Goal: Task Accomplishment & Management: Manage account settings

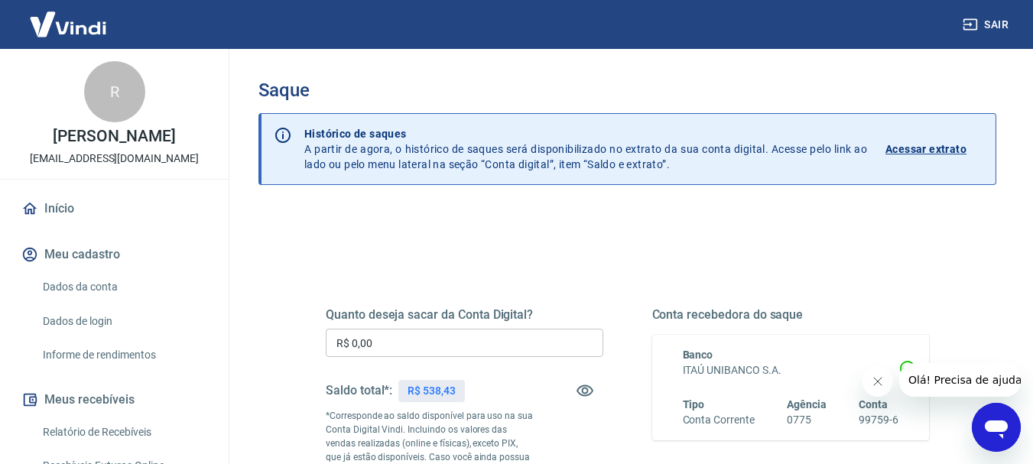
click at [462, 350] on input "R$ 0,00" at bounding box center [465, 343] width 278 height 28
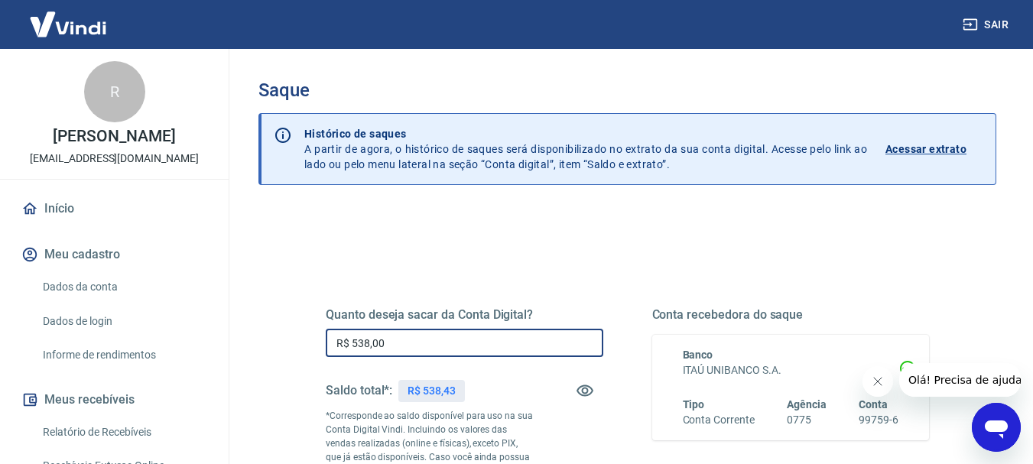
type input "R$ 538,00"
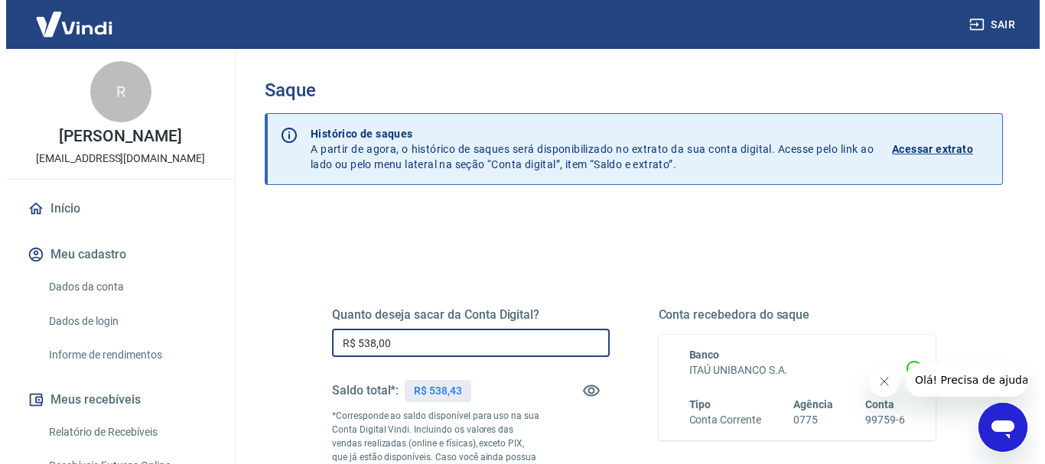
scroll to position [306, 0]
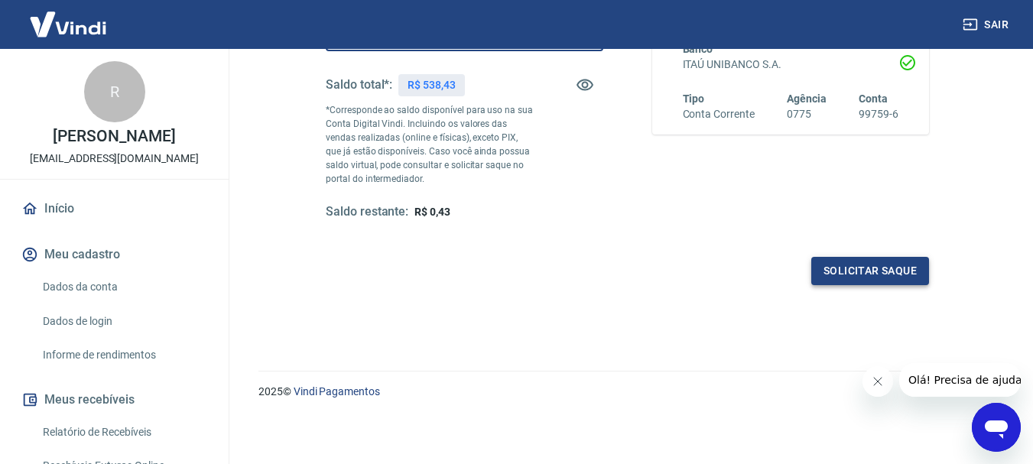
click at [817, 271] on button "Solicitar saque" at bounding box center [871, 271] width 118 height 28
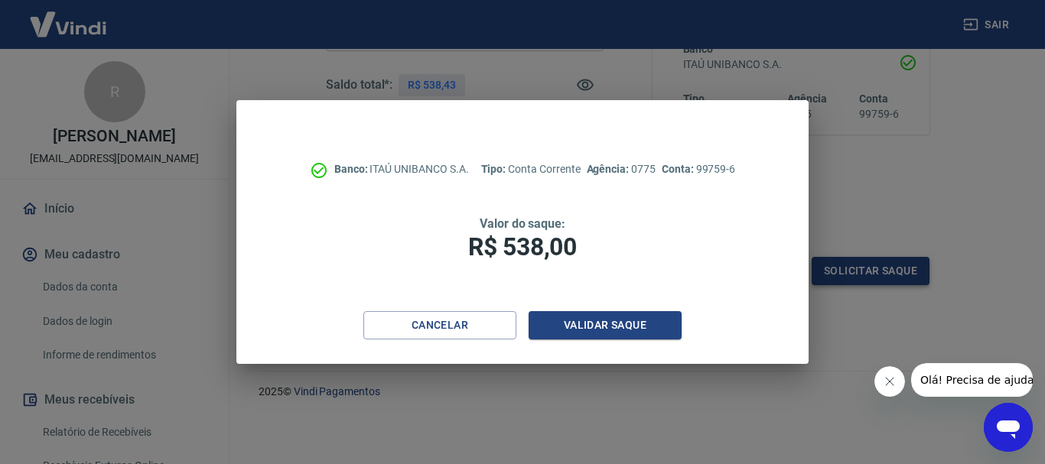
click at [822, 270] on div "Banco: ITAÚ UNIBANCO S.A. Tipo: Conta Corrente Agência: 0775 Conta: 99759-6 Val…" at bounding box center [522, 232] width 1045 height 464
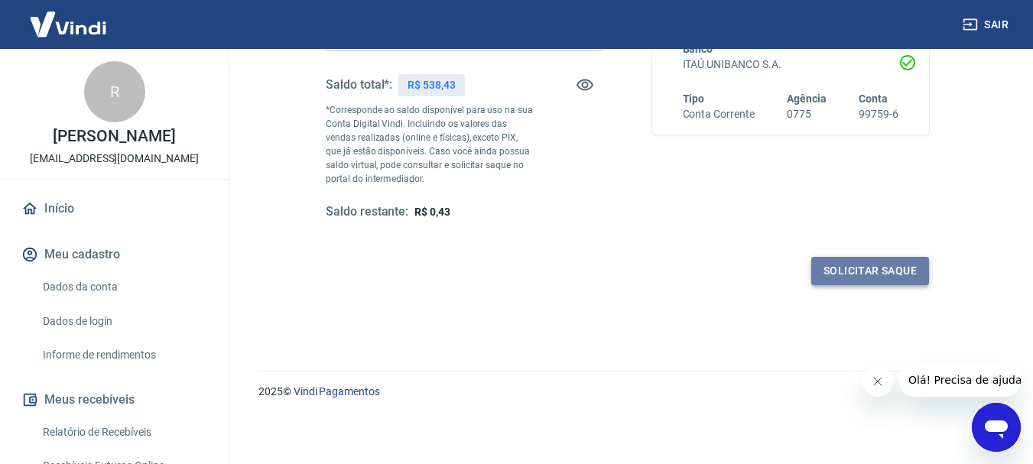
click at [838, 270] on button "Solicitar saque" at bounding box center [871, 271] width 118 height 28
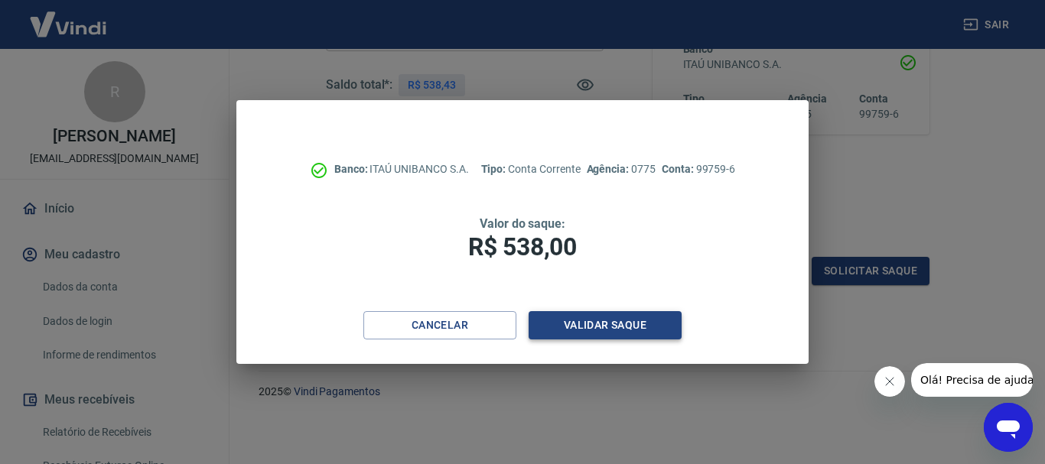
click at [617, 324] on button "Validar saque" at bounding box center [605, 325] width 153 height 28
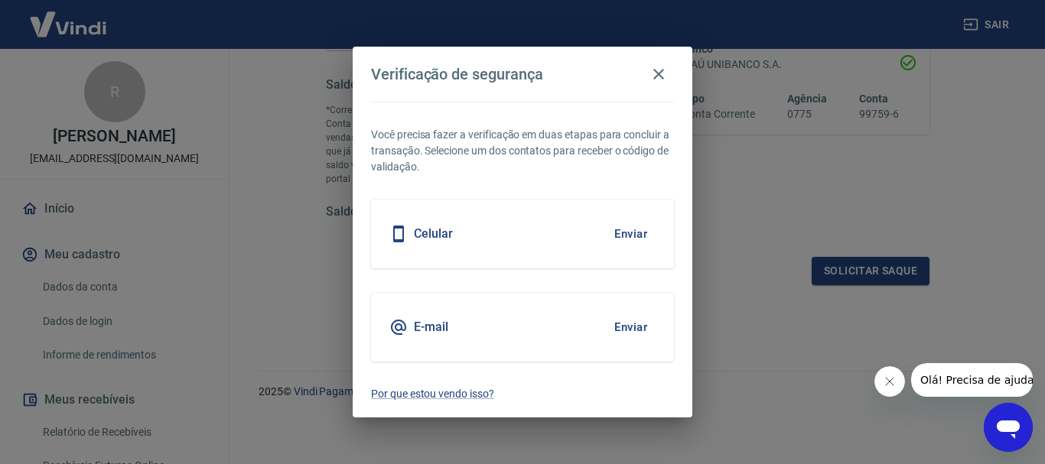
click at [630, 327] on button "Enviar" at bounding box center [631, 327] width 50 height 32
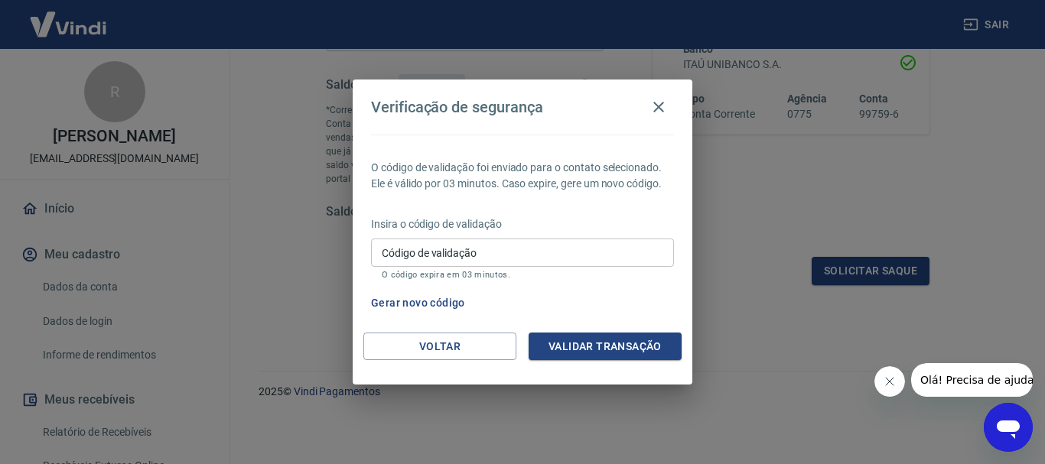
click at [634, 255] on input "Código de validação" at bounding box center [522, 253] width 303 height 28
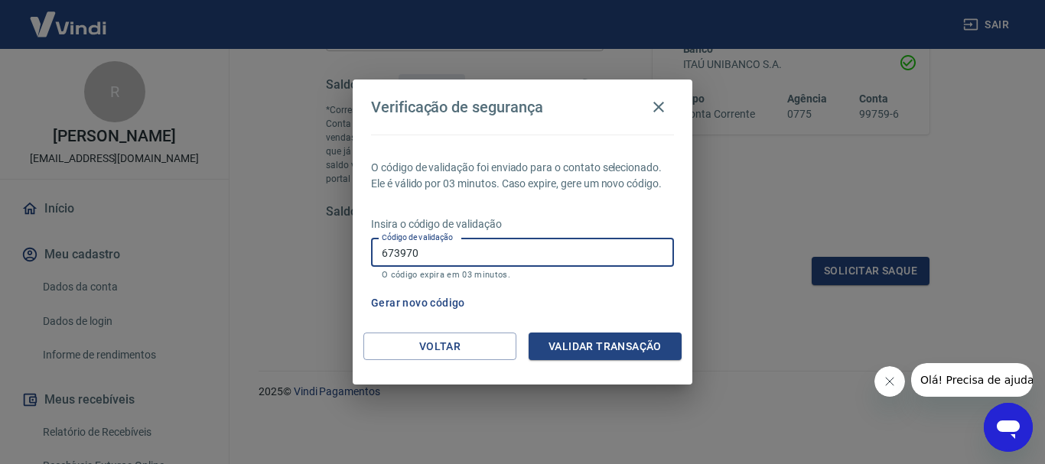
type input "673970"
click at [616, 350] on button "Validar transação" at bounding box center [605, 347] width 153 height 28
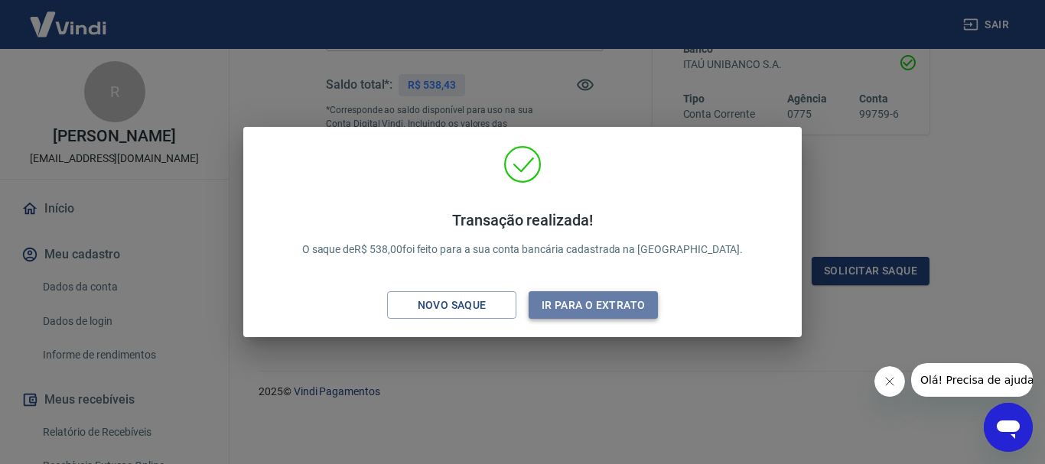
click at [634, 303] on button "Ir para o extrato" at bounding box center [593, 305] width 129 height 28
